Goal: Task Accomplishment & Management: Use online tool/utility

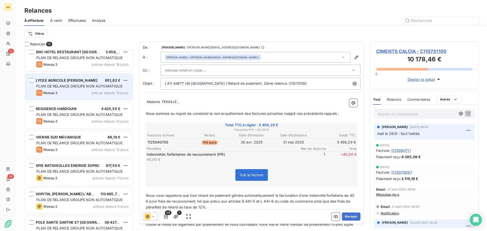
scroll to position [188, 0]
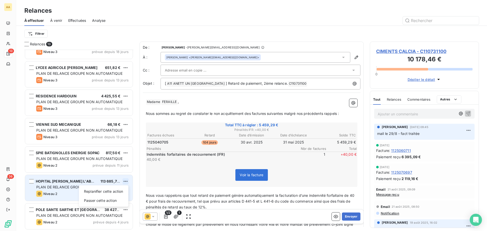
click at [125, 180] on html "AA 13 36 Relances À effectuer À venir Effectuées Analyse Filtrer Relances 13 EH…" at bounding box center [243, 115] width 487 height 231
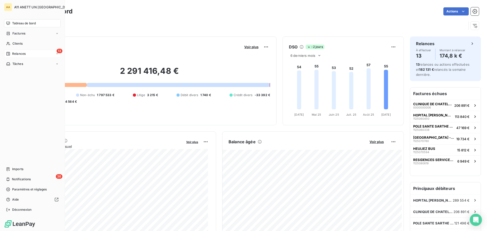
click at [16, 54] on span "Relances" at bounding box center [18, 53] width 13 height 5
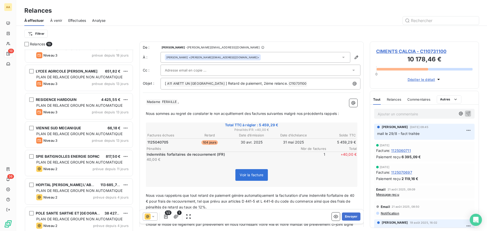
scroll to position [188, 0]
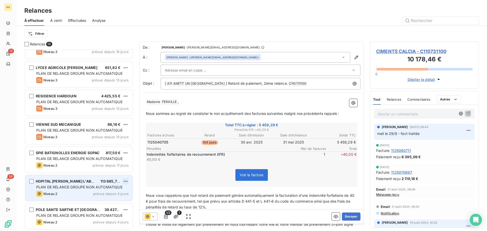
click at [125, 180] on html "AA 13 36 Relances À effectuer À venir Effectuées Analyse Filtrer Relances 13 EH…" at bounding box center [243, 115] width 487 height 231
click at [94, 201] on div "Passer cette action" at bounding box center [103, 201] width 45 height 8
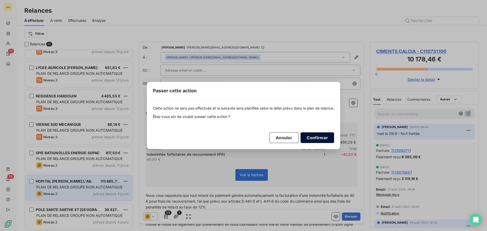
click at [320, 138] on button "Confirmer" at bounding box center [317, 137] width 33 height 11
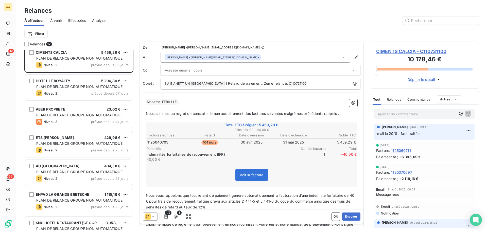
scroll to position [0, 0]
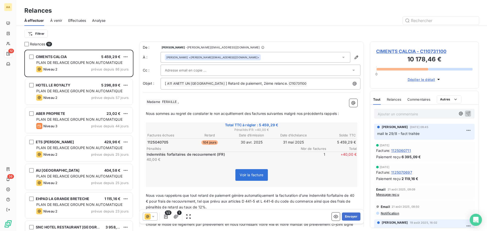
click at [58, 21] on span "À venir" at bounding box center [56, 20] width 12 height 5
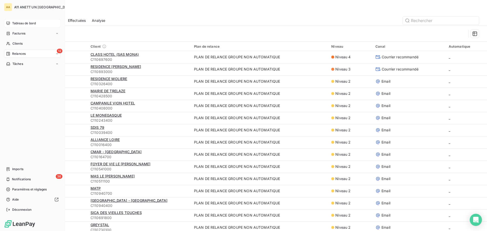
click at [16, 24] on span "Tableau de bord" at bounding box center [24, 23] width 24 height 5
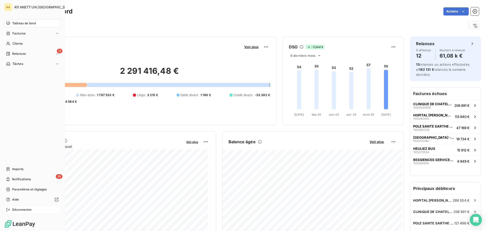
click at [13, 211] on span "Déconnexion" at bounding box center [22, 209] width 20 height 5
